Goal: Task Accomplishment & Management: Use online tool/utility

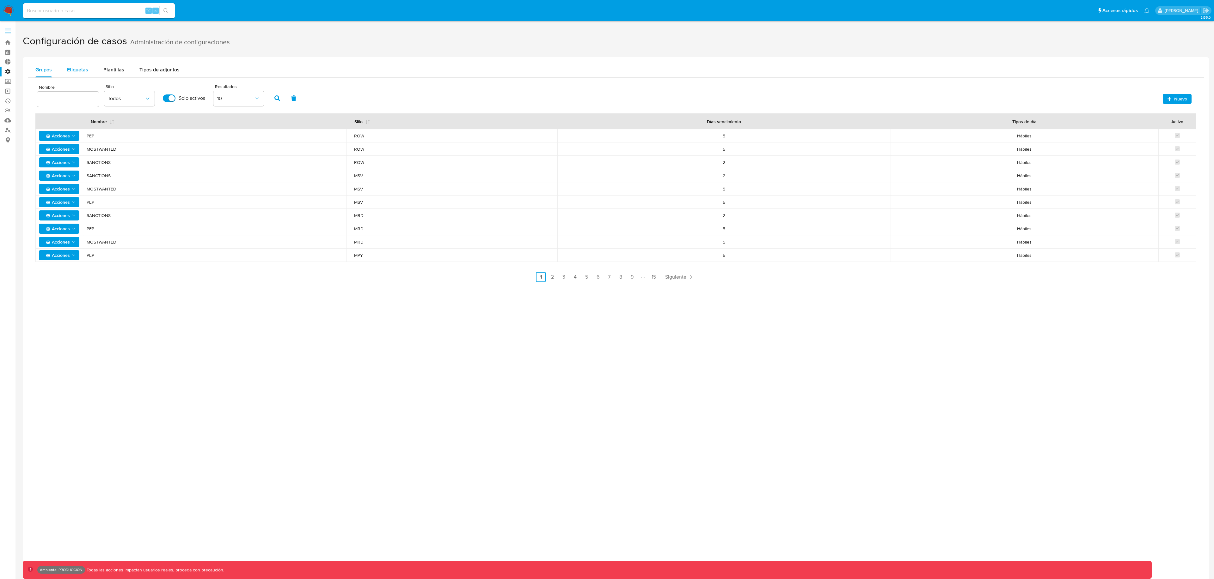
click at [78, 62] on div "Etiquetas" at bounding box center [77, 69] width 21 height 15
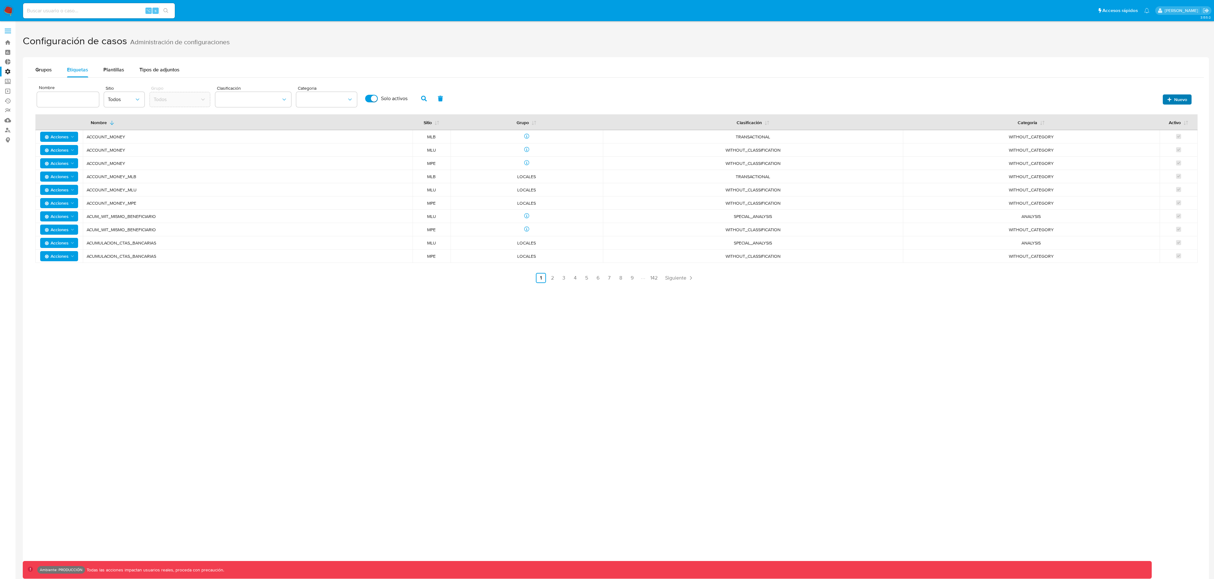
click at [1168, 101] on icon "button" at bounding box center [1169, 99] width 4 height 4
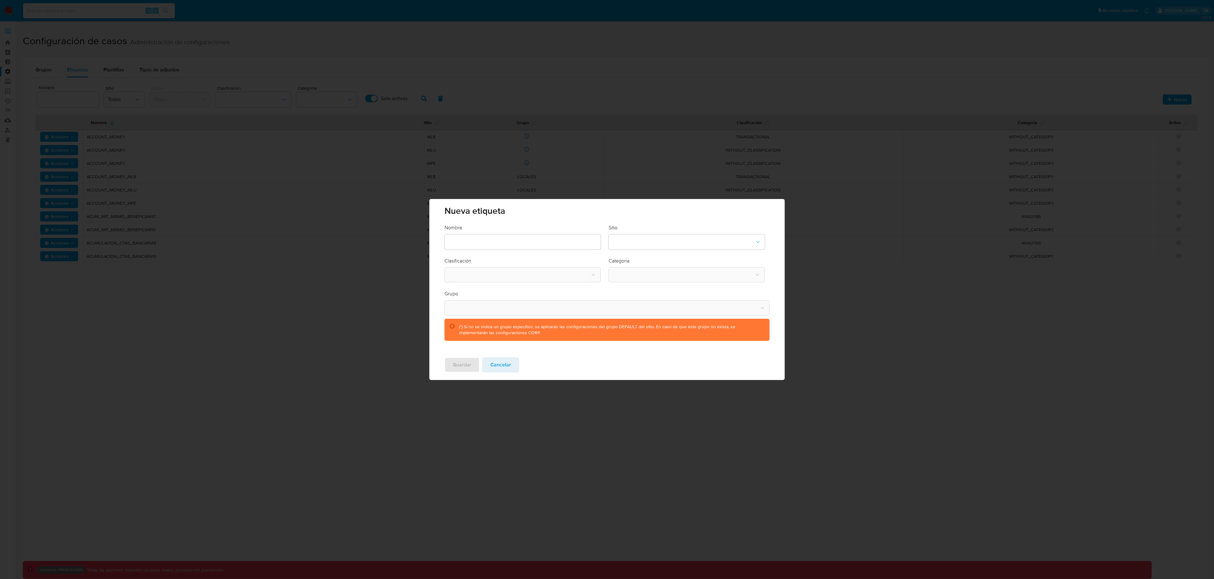
click at [690, 231] on div "Sitio" at bounding box center [687, 236] width 156 height 25
click at [688, 238] on button "site-dropdown" at bounding box center [687, 242] width 156 height 15
click at [649, 278] on div "CBT" at bounding box center [684, 274] width 145 height 15
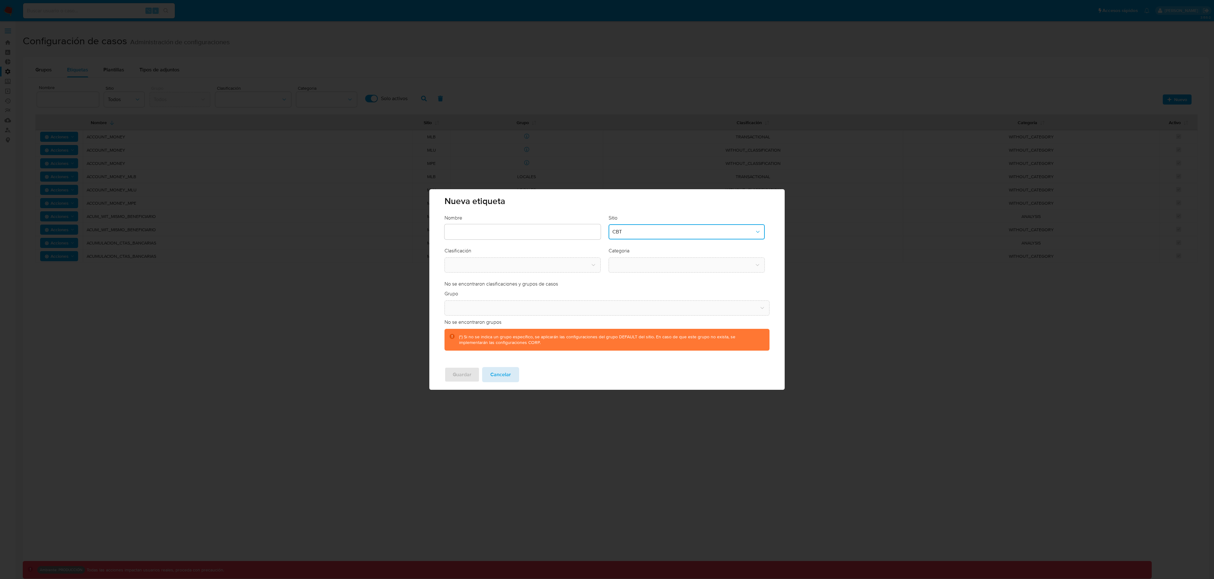
click at [511, 374] on button "Cancelar" at bounding box center [500, 374] width 37 height 15
